Goal: Information Seeking & Learning: Learn about a topic

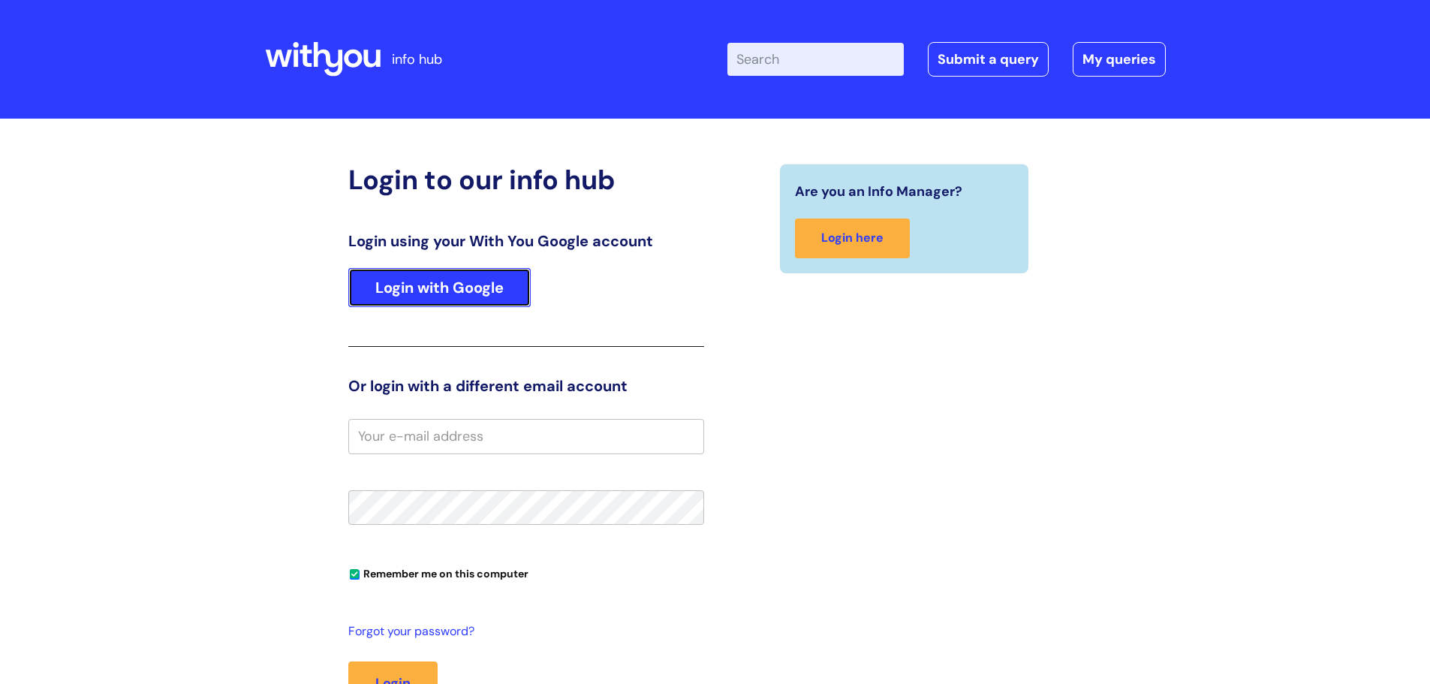
click at [448, 283] on link "Login with Google" at bounding box center [439, 287] width 182 height 39
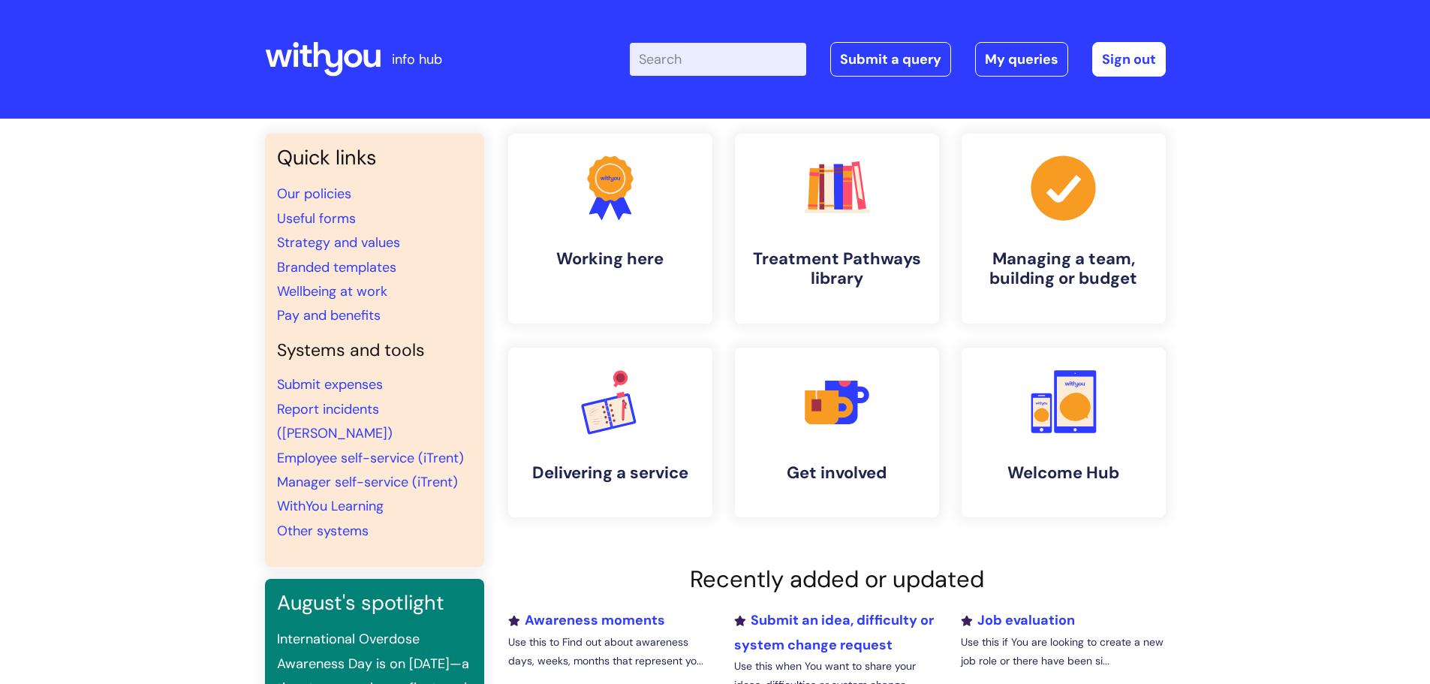
click at [738, 53] on input "Enter your search term here..." at bounding box center [718, 59] width 176 height 33
type input "d"
type input "safegaurding"
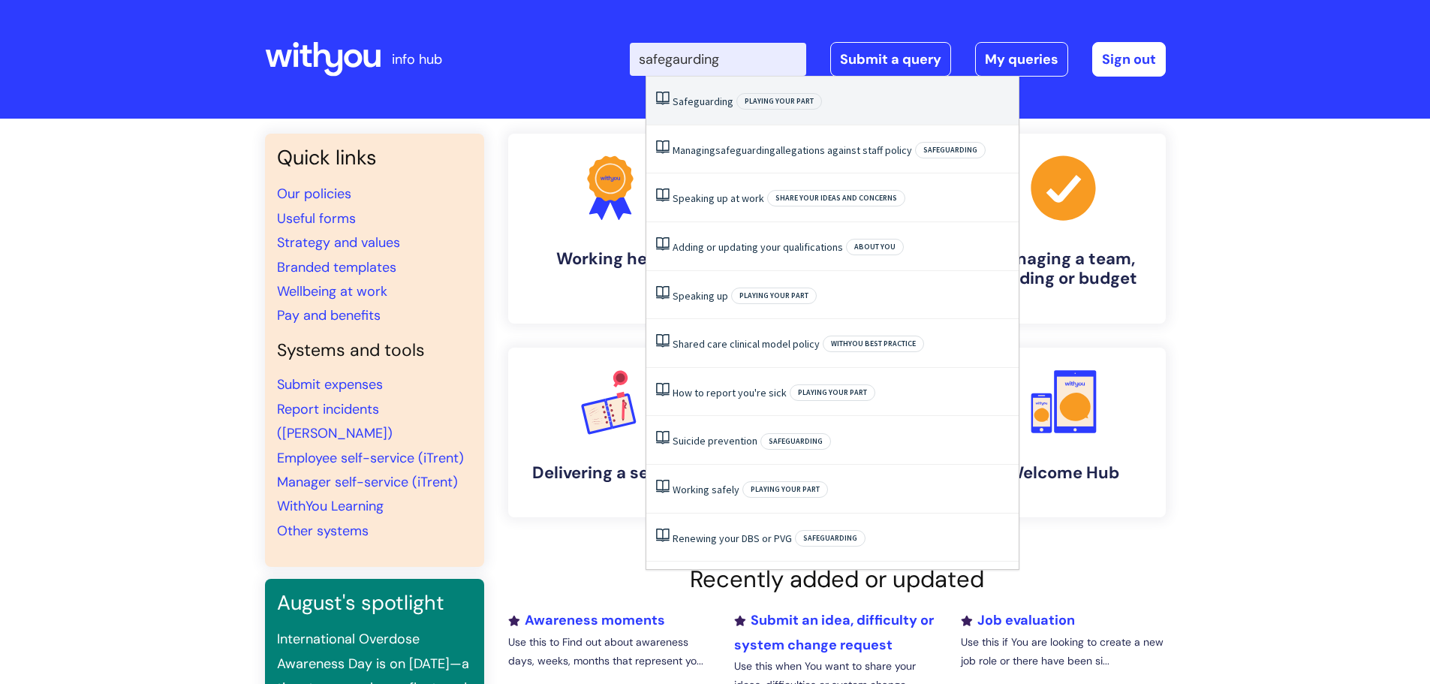
click at [842, 104] on li "Safeguarding Playing your part" at bounding box center [832, 101] width 372 height 49
